Goal: Find specific page/section

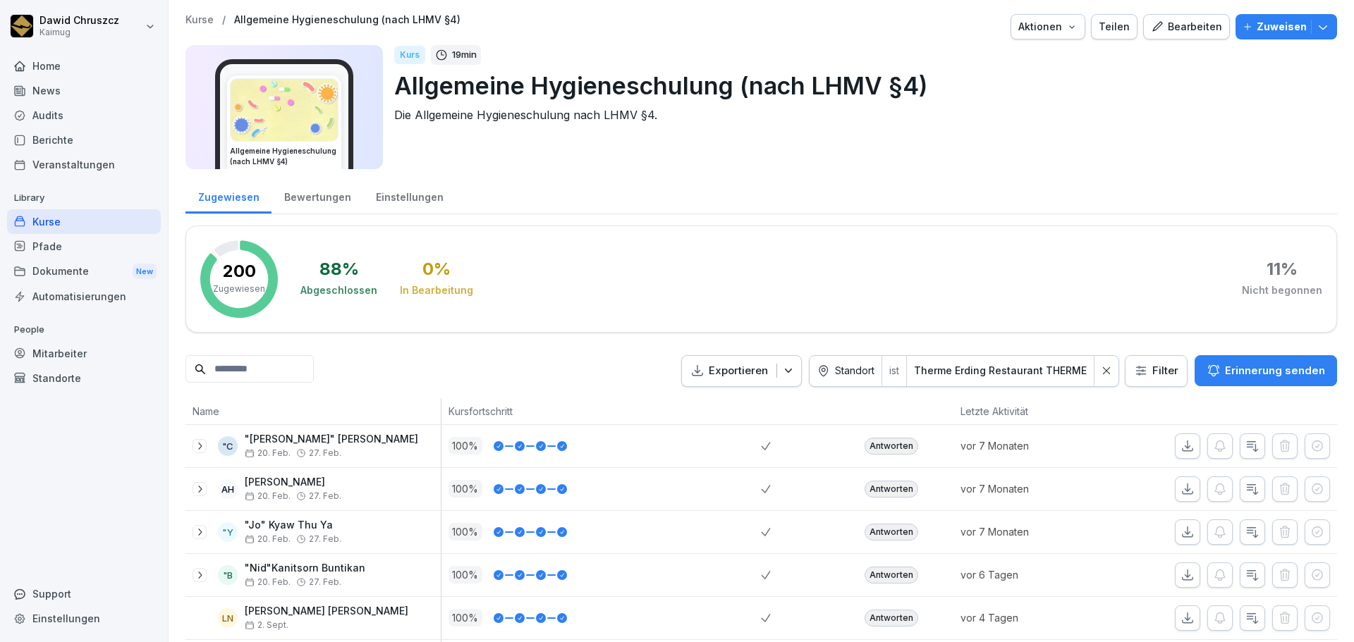
scroll to position [678, 0]
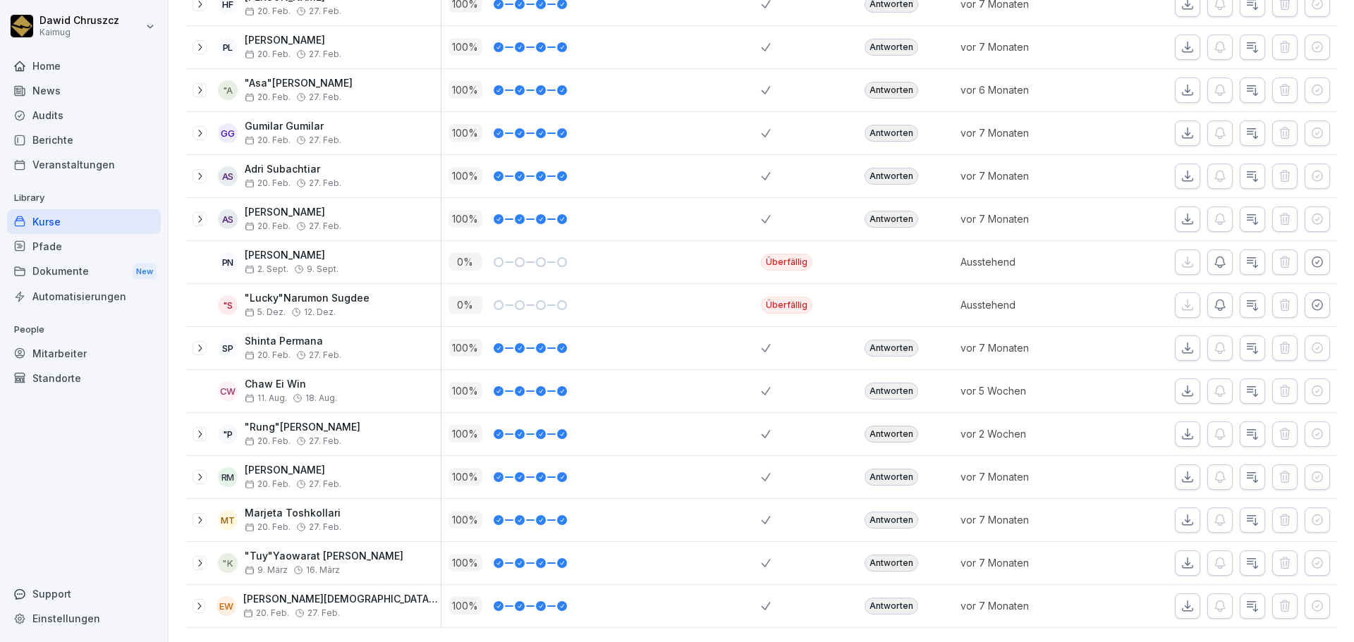
click at [97, 221] on div "Kurse" at bounding box center [84, 221] width 154 height 25
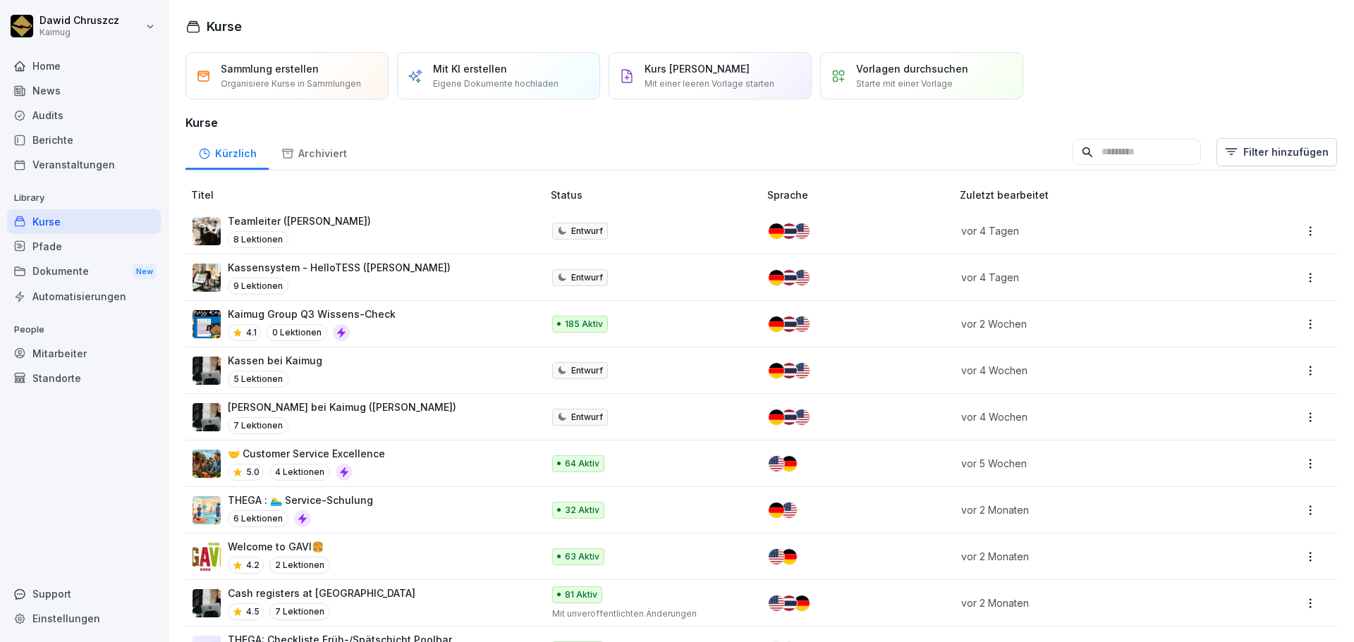
click at [334, 315] on p "Kaimug Group Q3 Wissens-Check" at bounding box center [312, 314] width 168 height 15
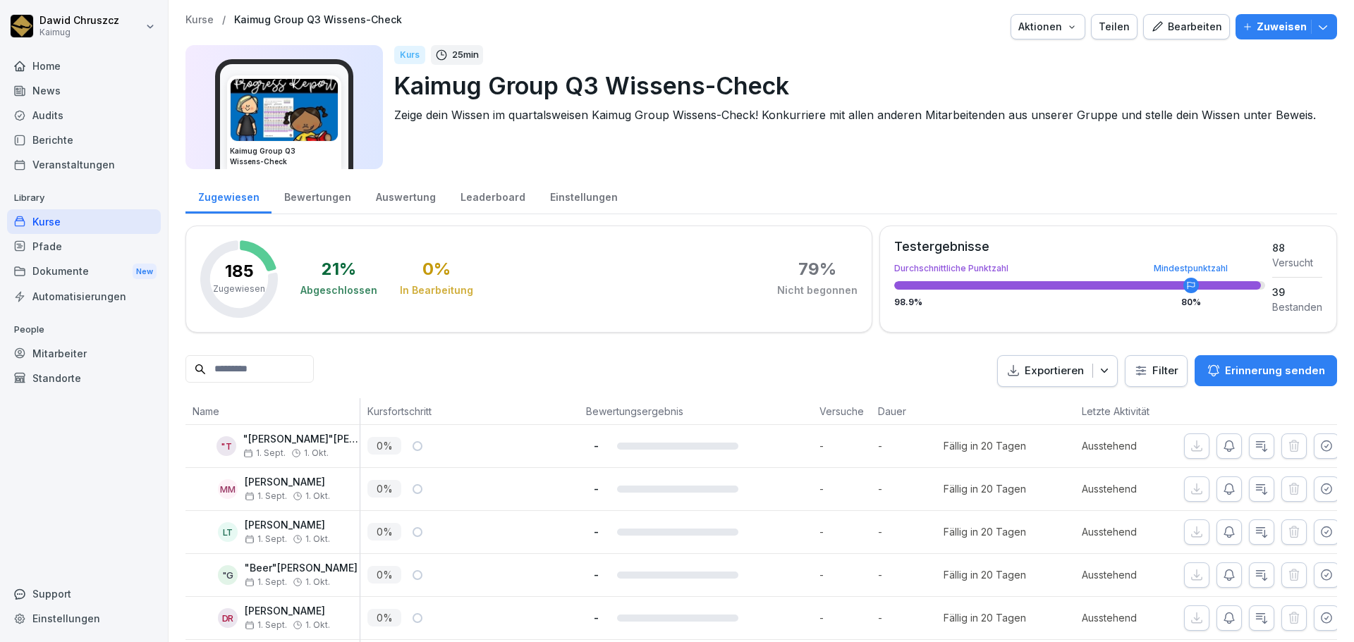
click at [468, 197] on div "Leaderboard" at bounding box center [493, 196] width 90 height 36
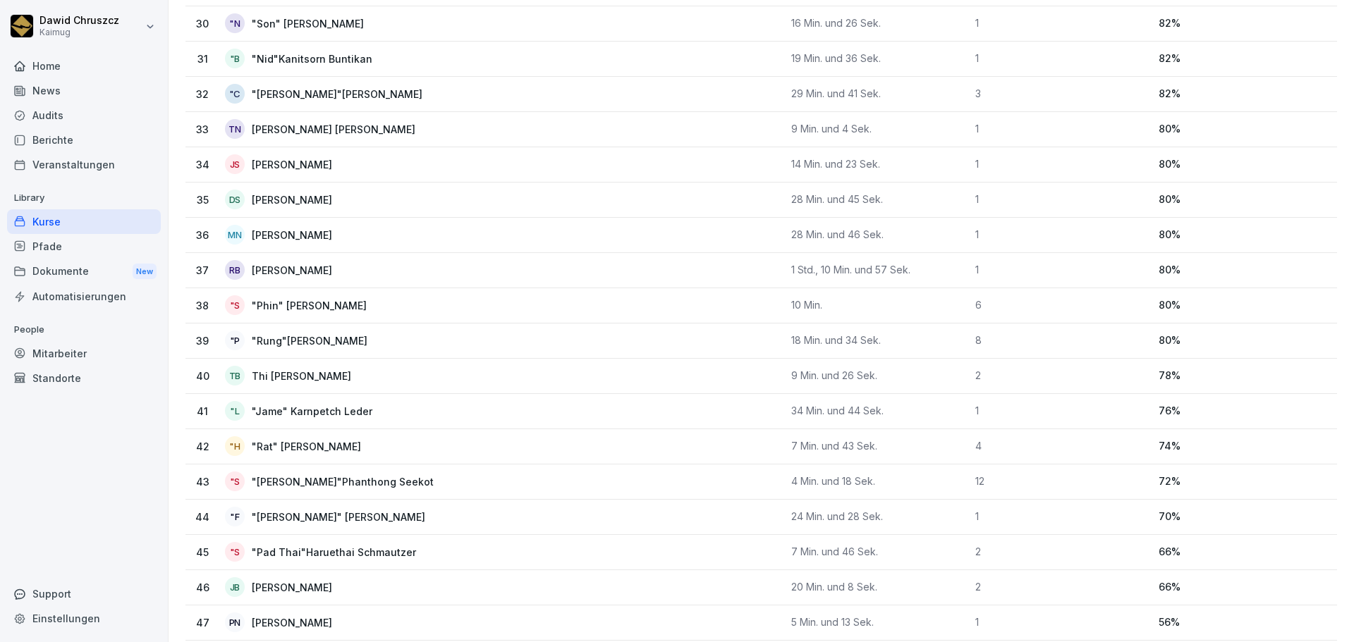
scroll to position [1693, 0]
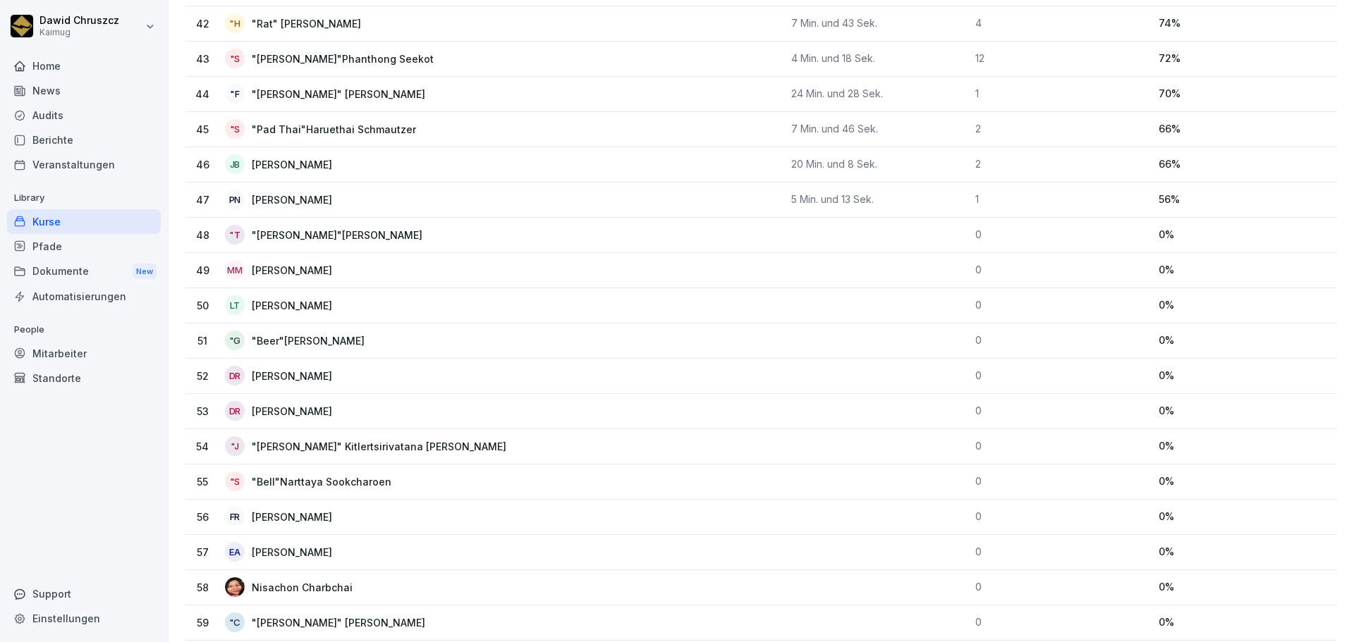
click at [957, 374] on td at bounding box center [878, 376] width 184 height 35
